Goal: Task Accomplishment & Management: Complete application form

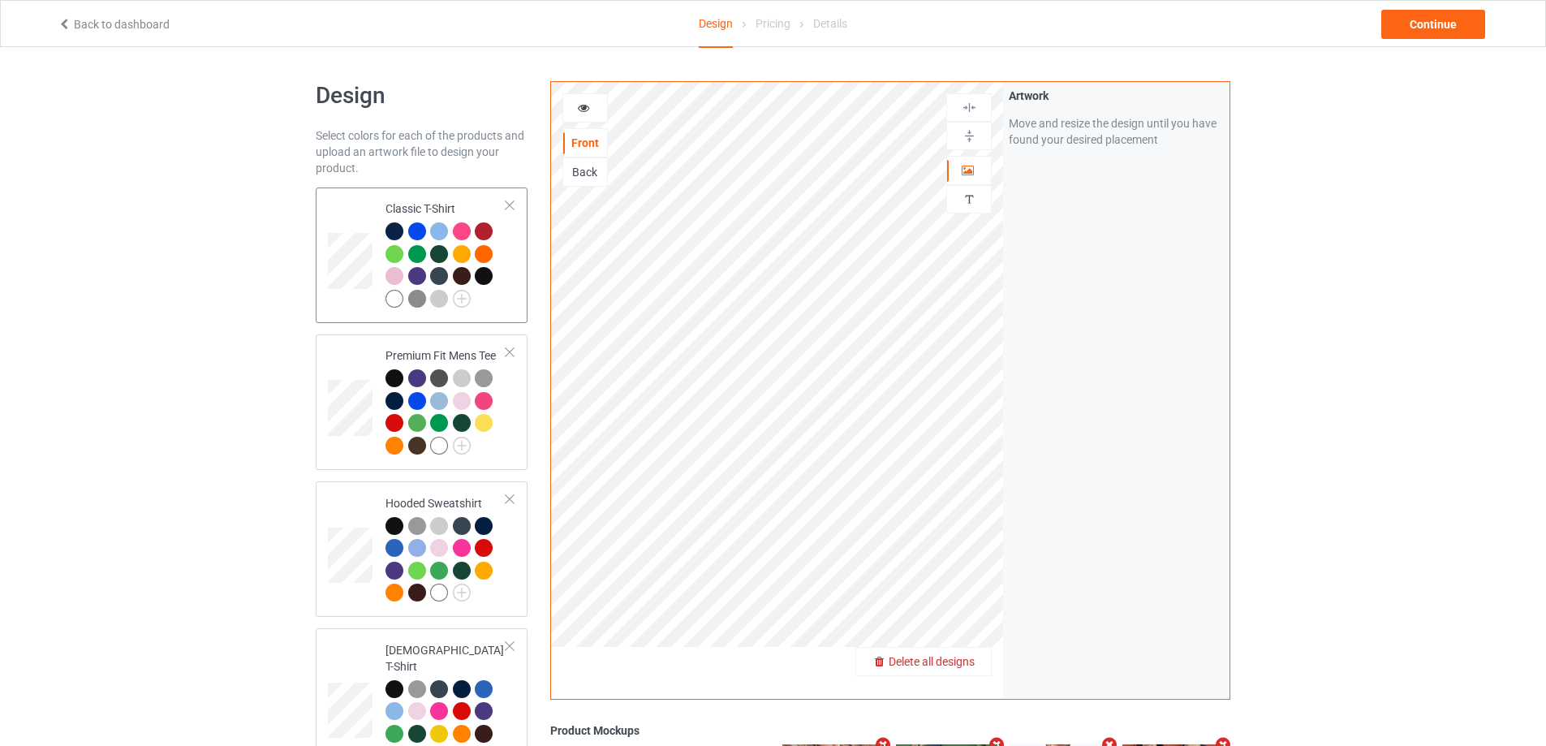
click at [972, 668] on span "Delete all designs" at bounding box center [932, 661] width 86 height 13
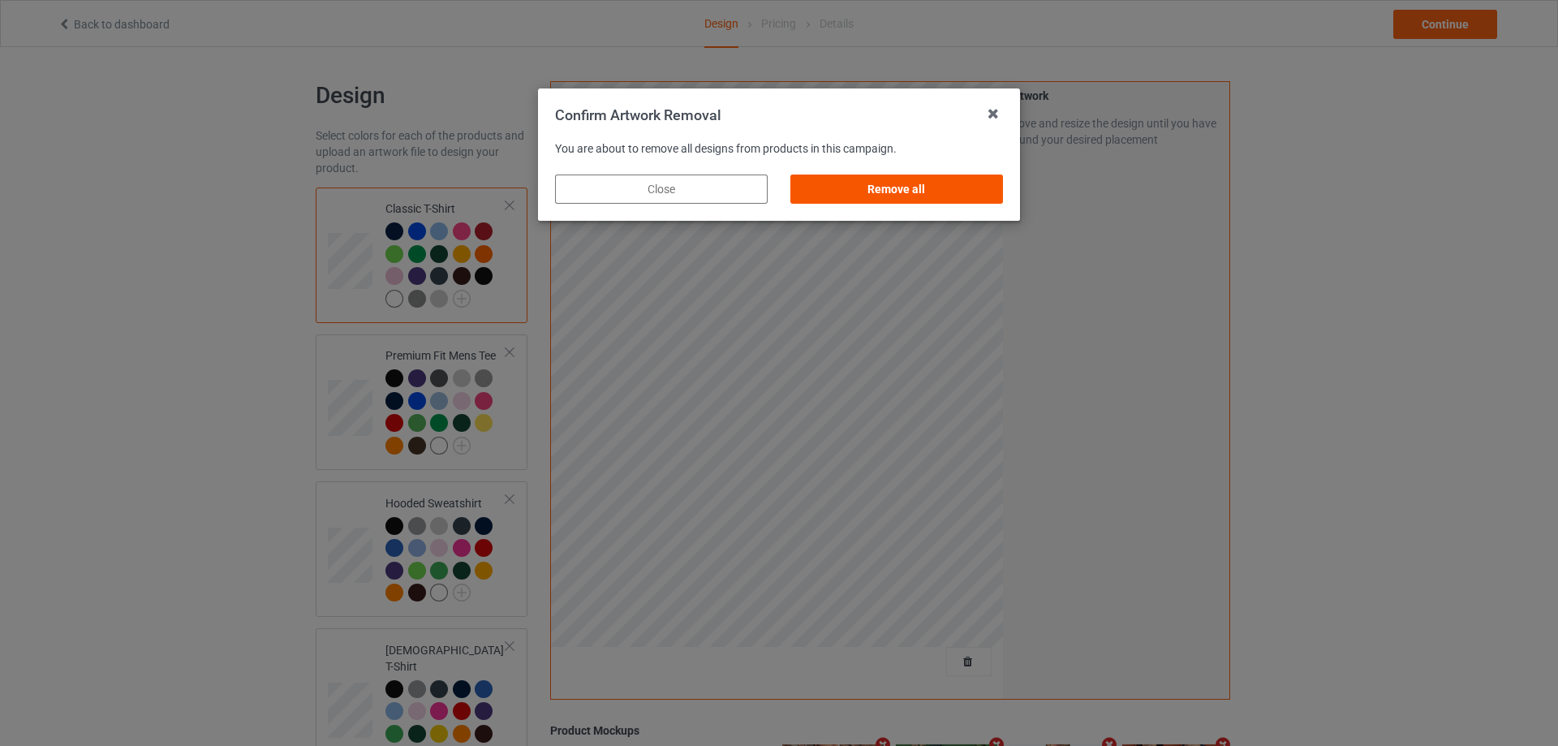
click at [959, 184] on div "Remove all" at bounding box center [897, 189] width 213 height 29
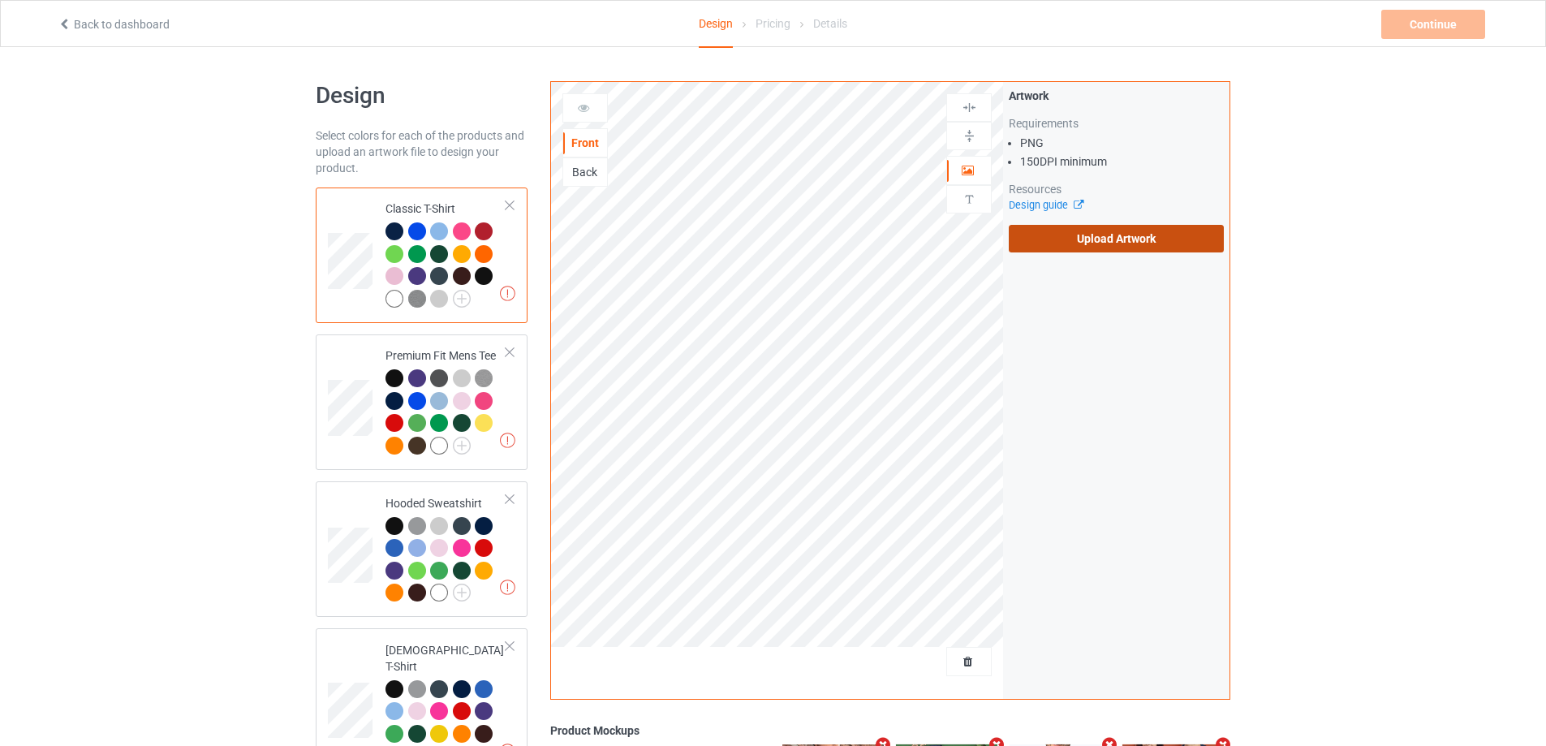
click at [1073, 245] on label "Upload Artwork" at bounding box center [1116, 239] width 215 height 28
click at [0, 0] on input "Upload Artwork" at bounding box center [0, 0] width 0 height 0
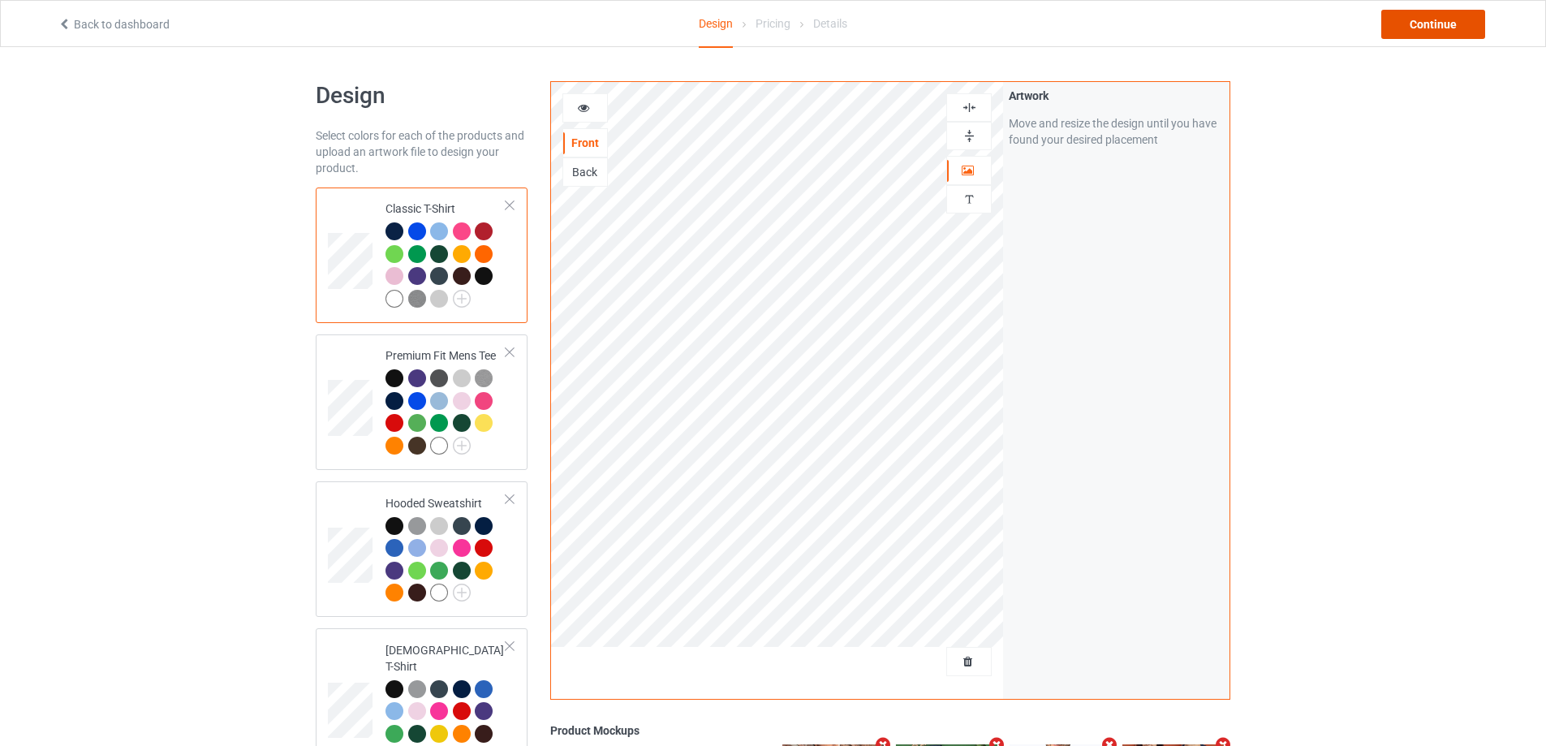
click at [1423, 37] on div "Continue" at bounding box center [1433, 24] width 104 height 29
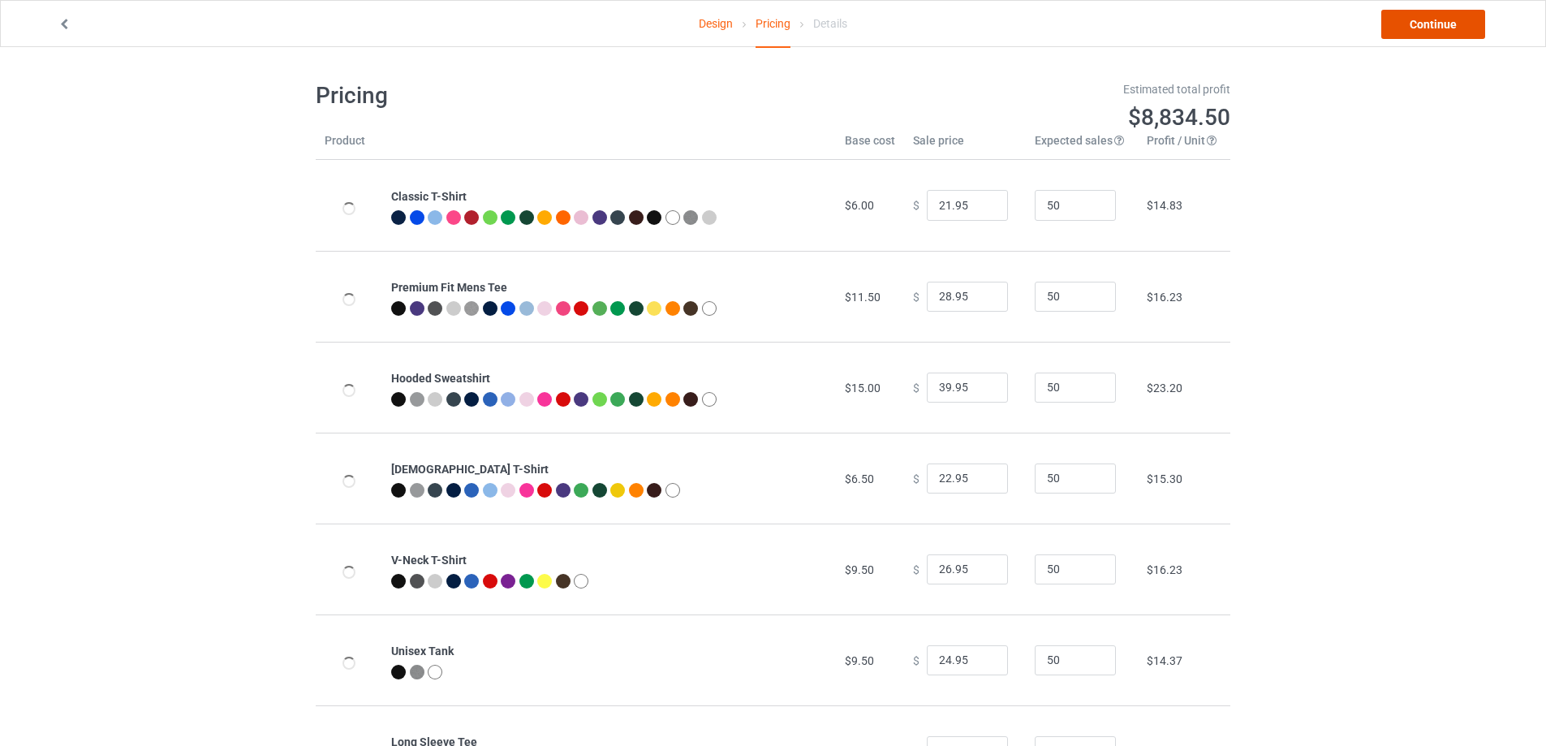
click at [1424, 35] on link "Continue" at bounding box center [1433, 24] width 104 height 29
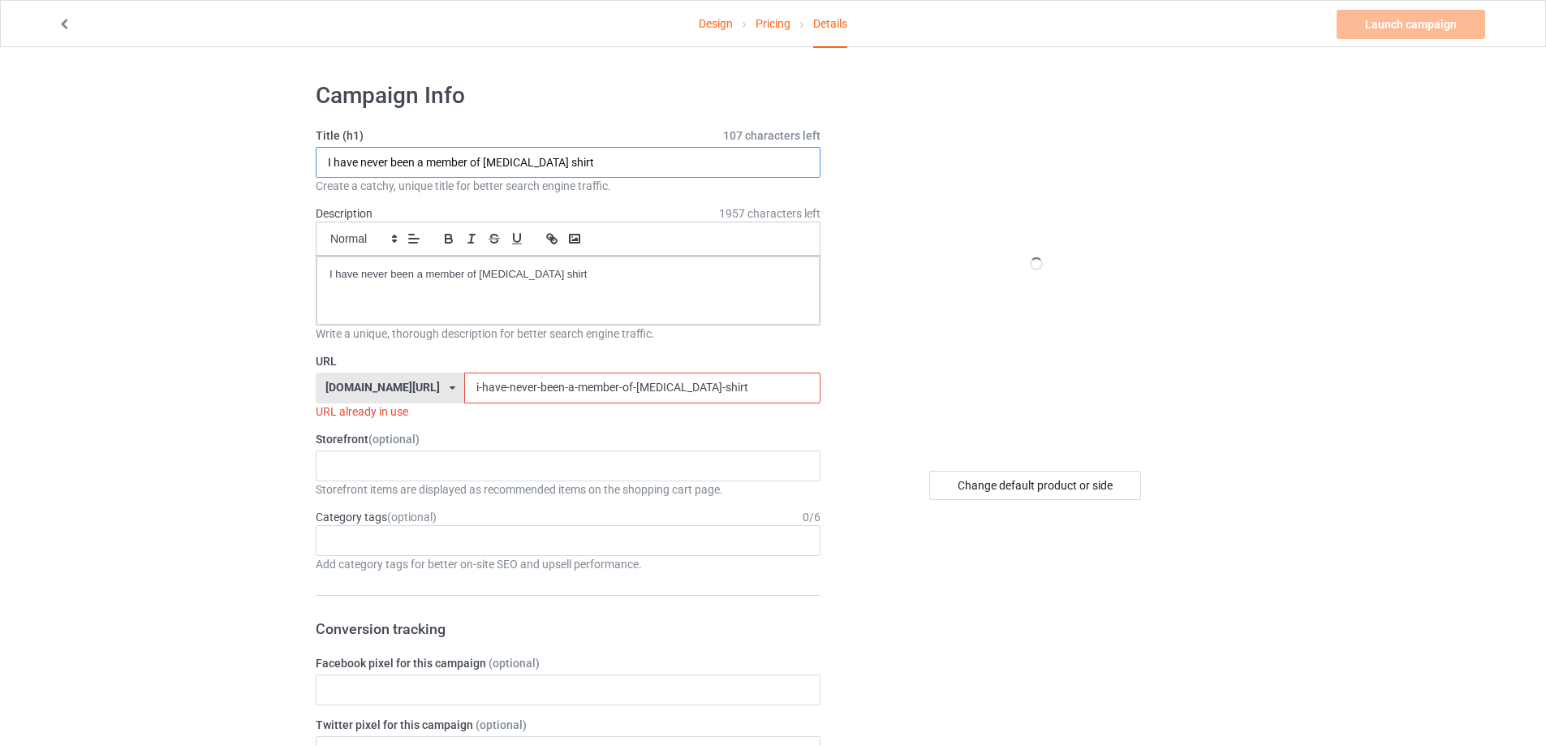
paste input "[PERSON_NAME] Boston [DEMOGRAPHIC_DATA]"
type input "[PERSON_NAME] Boston [DEMOGRAPHIC_DATA] shirt"
drag, startPoint x: 469, startPoint y: 288, endPoint x: 316, endPoint y: 214, distance: 170.3
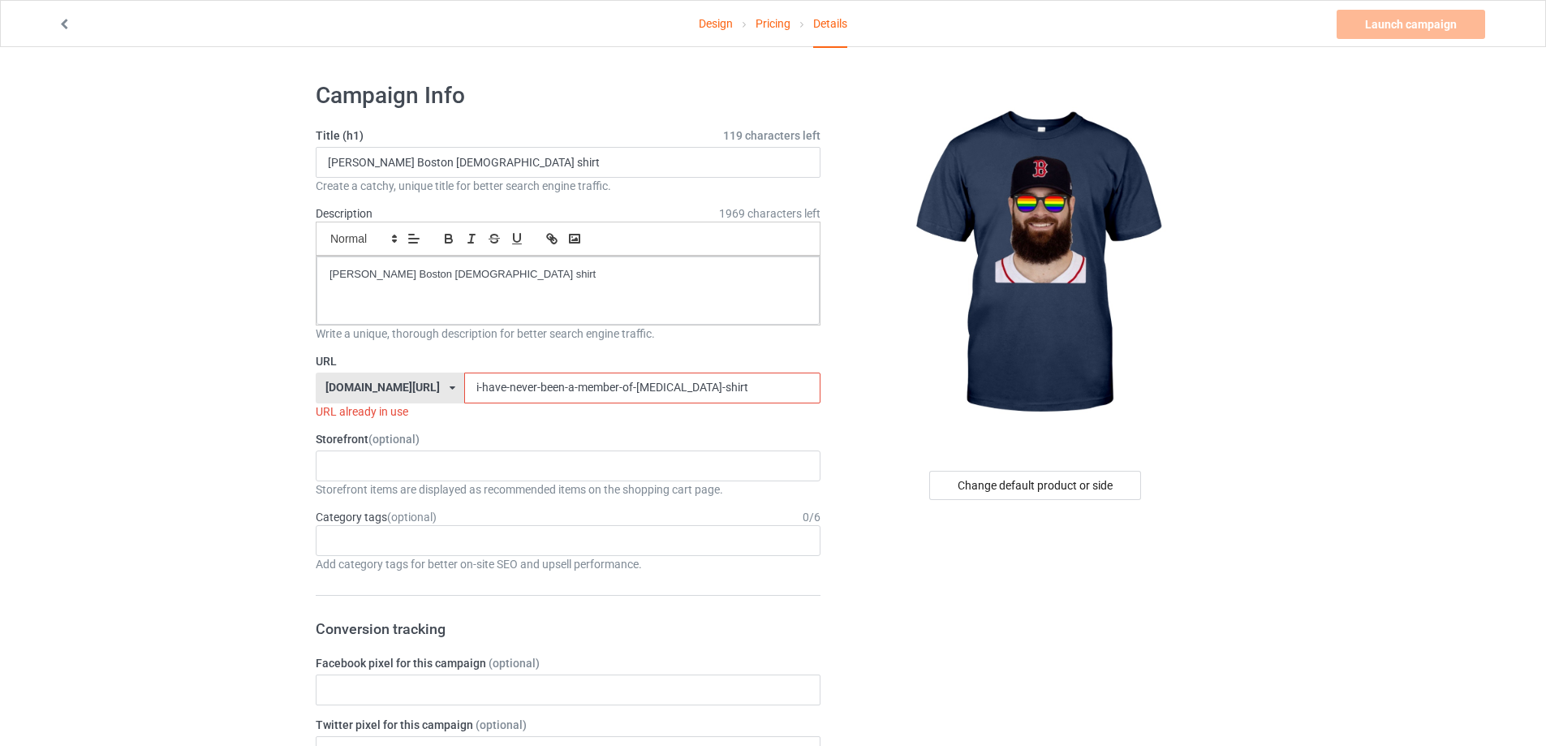
drag, startPoint x: 653, startPoint y: 386, endPoint x: 363, endPoint y: 386, distance: 289.8
click at [363, 386] on div "[DOMAIN_NAME][URL] [DOMAIN_NAME][URL] [DOMAIN_NAME][URL] 5cd2f964b197f721e1cad2…" at bounding box center [568, 388] width 505 height 31
paste input "[PERSON_NAME]-[GEOGRAPHIC_DATA]-[DEMOGRAPHIC_DATA]"
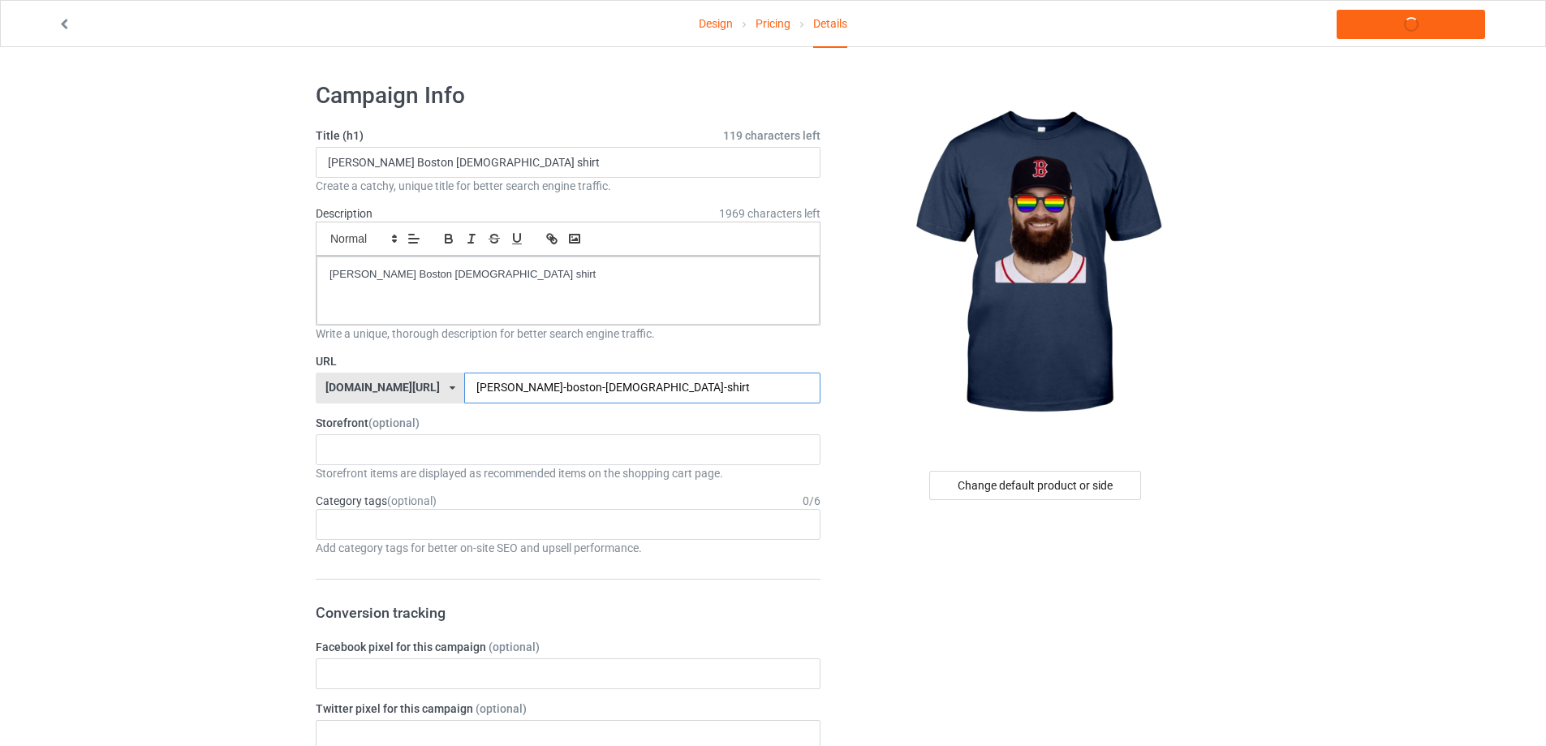
type input "[PERSON_NAME]-boston-[DEMOGRAPHIC_DATA]-shirt"
drag, startPoint x: 228, startPoint y: 274, endPoint x: 114, endPoint y: 272, distance: 114.5
copy p "[PERSON_NAME] Boston [DEMOGRAPHIC_DATA] shirt"
click at [1409, 15] on link "Launch campaign" at bounding box center [1411, 24] width 149 height 29
